Goal: Information Seeking & Learning: Learn about a topic

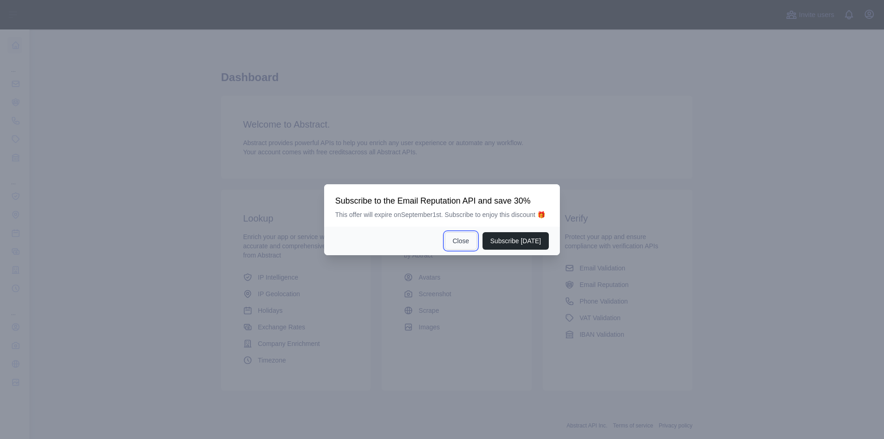
click at [466, 243] on button "Close" at bounding box center [461, 241] width 32 height 18
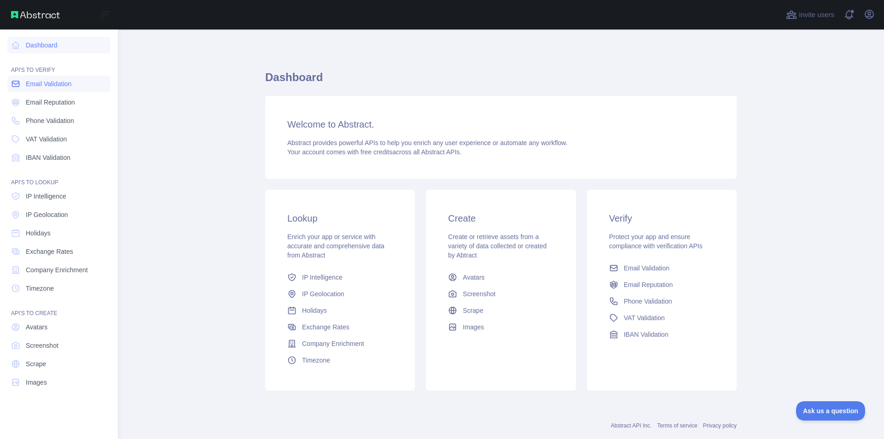
click at [54, 87] on span "Email Validation" at bounding box center [49, 83] width 46 height 9
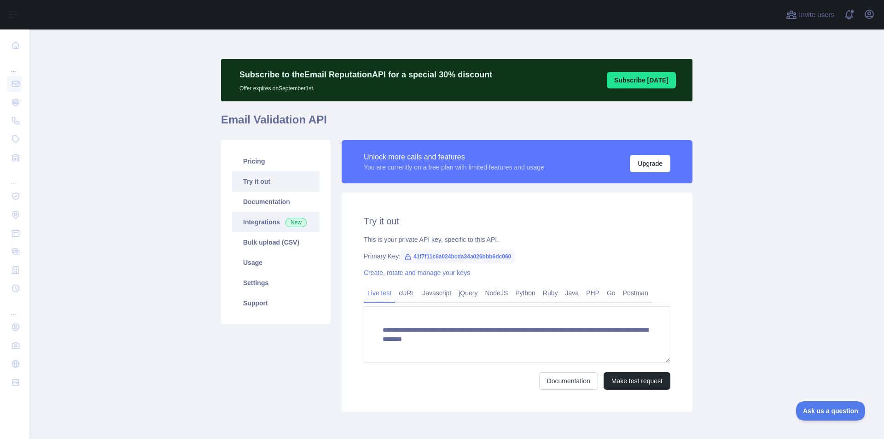
click at [270, 220] on link "Integrations New" at bounding box center [276, 222] width 88 height 20
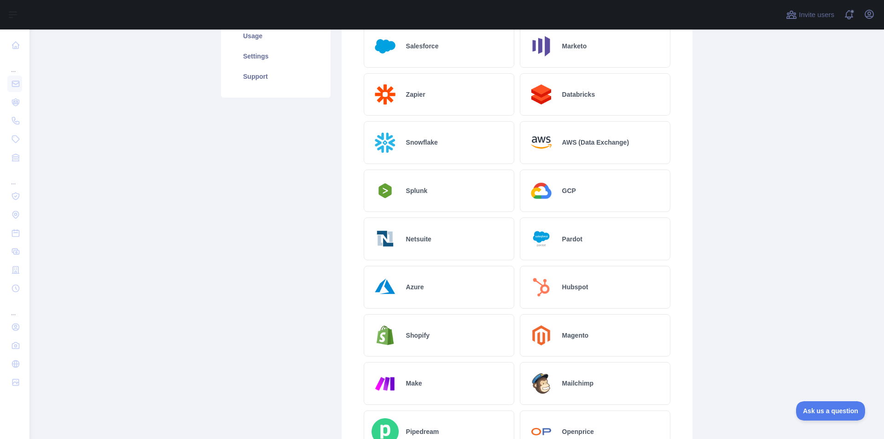
scroll to position [230, 0]
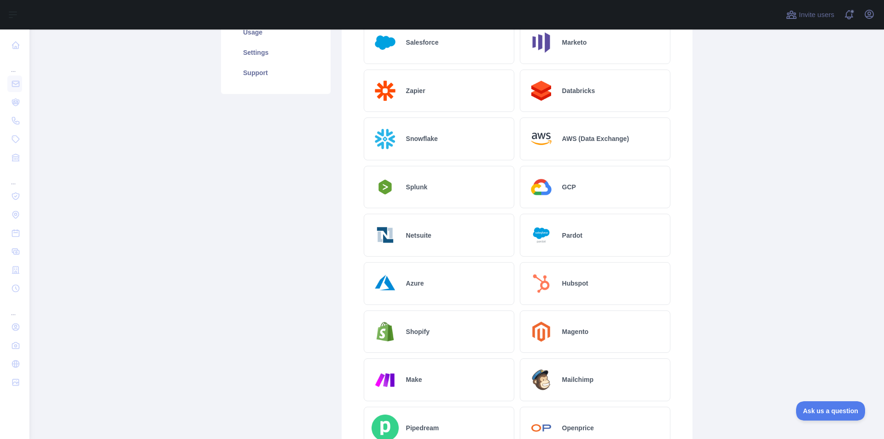
click at [551, 286] on div "Hubspot" at bounding box center [595, 283] width 151 height 43
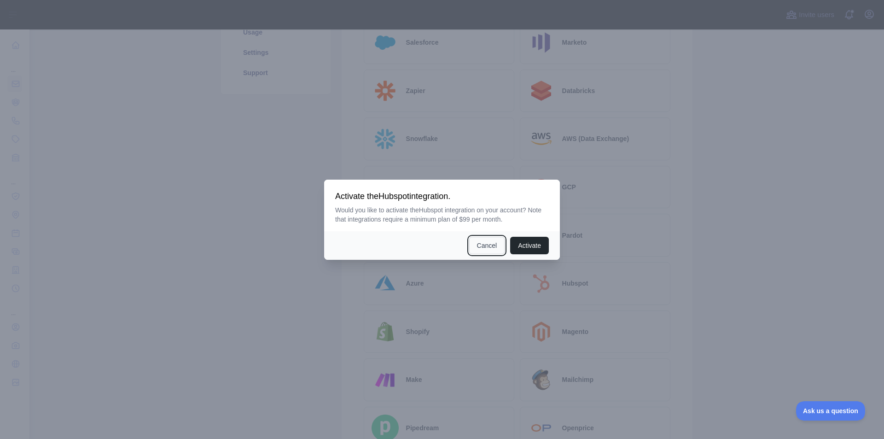
click at [484, 242] on button "Cancel" at bounding box center [487, 246] width 36 height 18
